Goal: Task Accomplishment & Management: Use online tool/utility

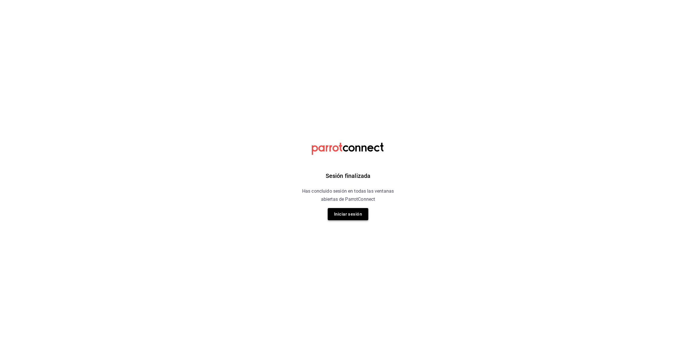
click at [356, 213] on button "Iniciar sesión" at bounding box center [348, 214] width 41 height 12
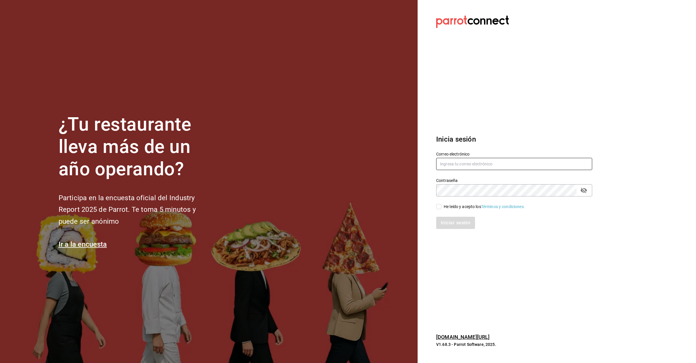
drag, startPoint x: 486, startPoint y: 166, endPoint x: 488, endPoint y: 164, distance: 3.1
click at [487, 165] on input "text" at bounding box center [514, 164] width 156 height 12
type input "granterrazalomasverdes2023"
click at [438, 207] on input "He leído y acepto los Términos y condiciones." at bounding box center [438, 206] width 5 height 5
checkbox input "true"
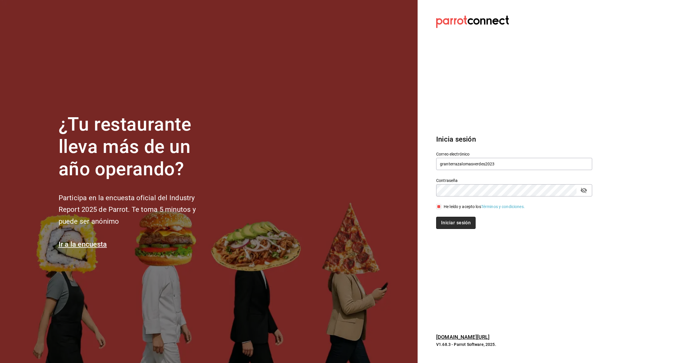
click at [449, 224] on button "Iniciar sesión" at bounding box center [455, 223] width 39 height 12
type input "granterrazalomasverdes2023@outlook.com"
click at [456, 226] on button "Iniciar sesión" at bounding box center [455, 223] width 39 height 12
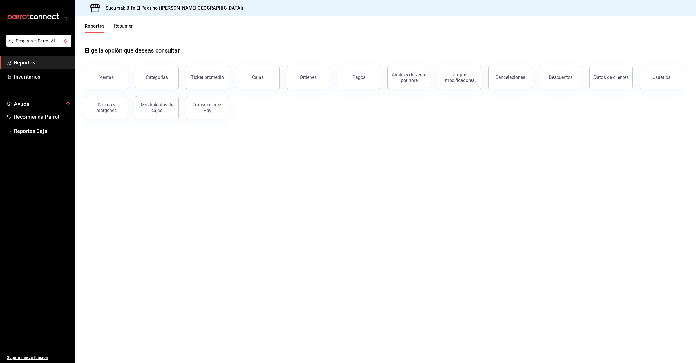
click at [117, 77] on button "Ventas" at bounding box center [106, 77] width 43 height 23
